Goal: Task Accomplishment & Management: Manage account settings

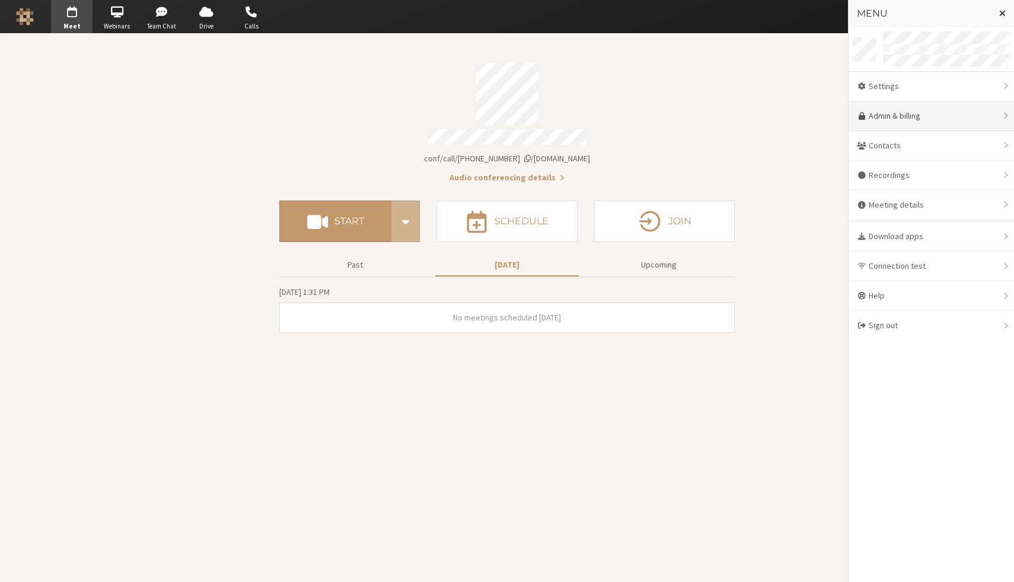
click at [929, 113] on link "Admin & billing" at bounding box center [931, 116] width 165 height 30
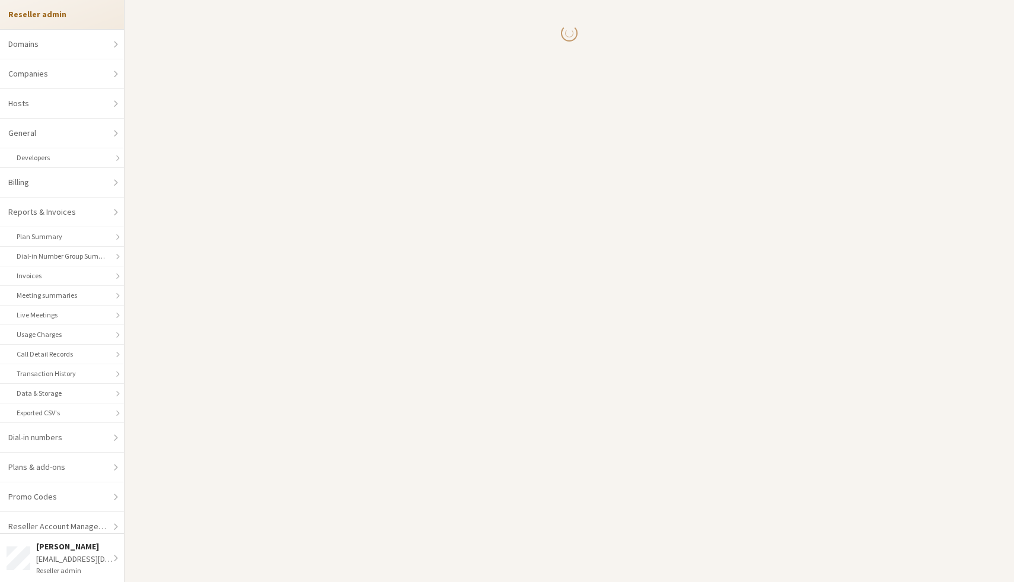
select select "10"
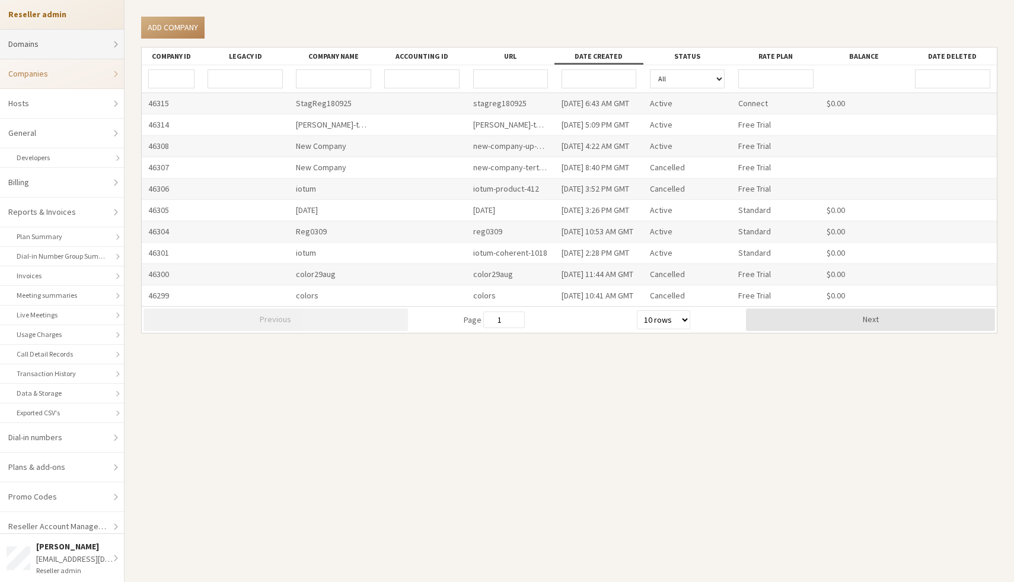
click at [63, 37] on link "Domains" at bounding box center [62, 45] width 124 height 30
select select "20"
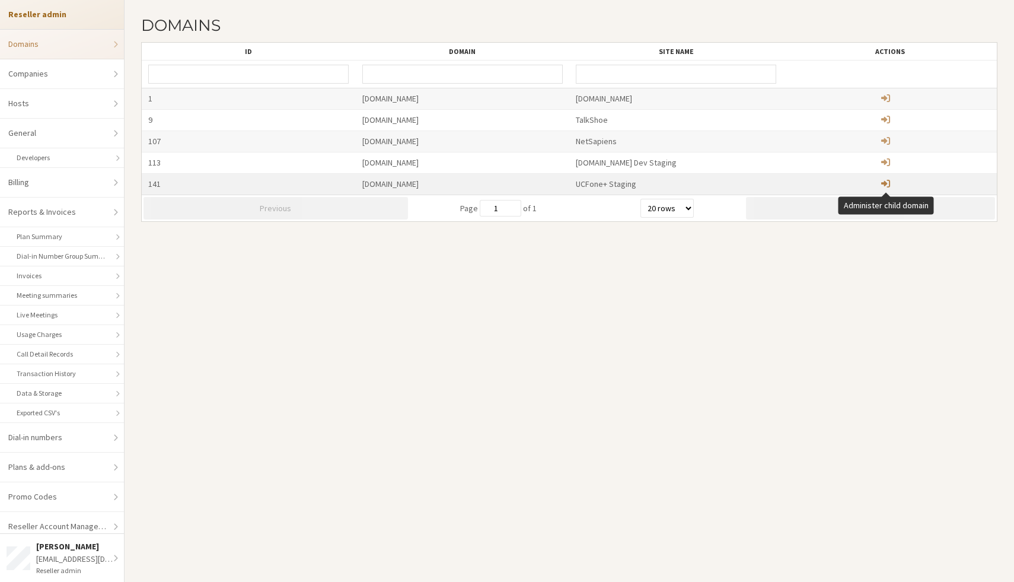
click at [890, 181] on span "Administer child domain" at bounding box center [885, 183] width 9 height 10
